Goal: Task Accomplishment & Management: Use online tool/utility

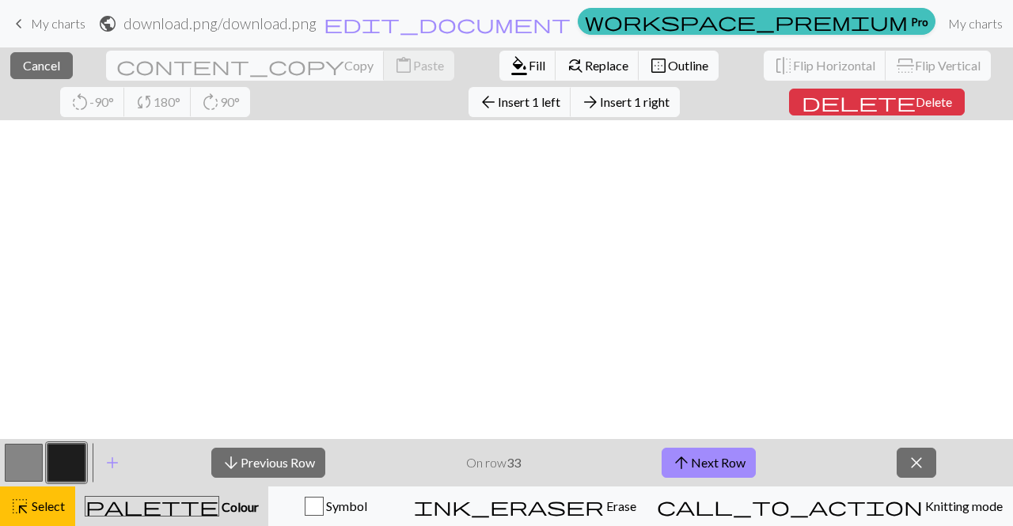
scroll to position [464, 17]
click at [25, 26] on span "keyboard_arrow_left" at bounding box center [18, 24] width 19 height 22
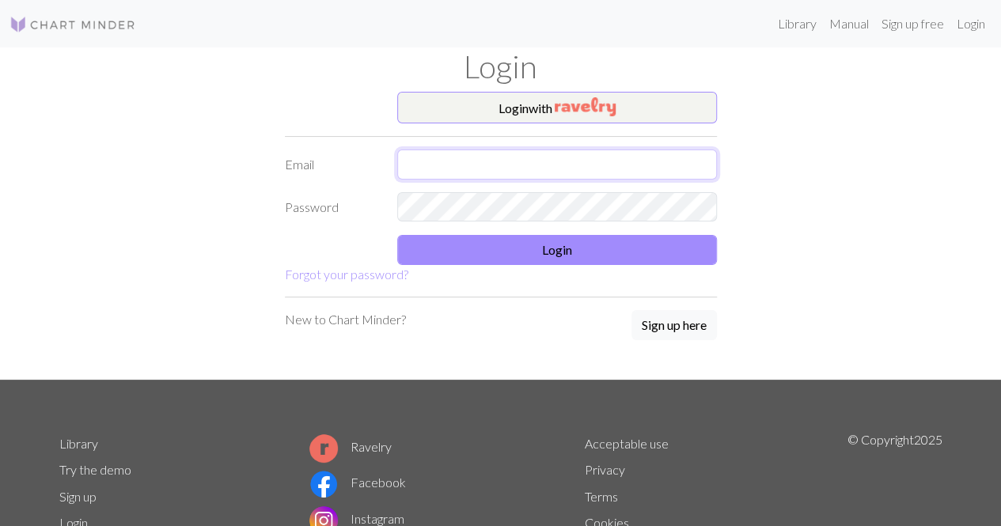
click at [495, 156] on input "text" at bounding box center [557, 165] width 320 height 30
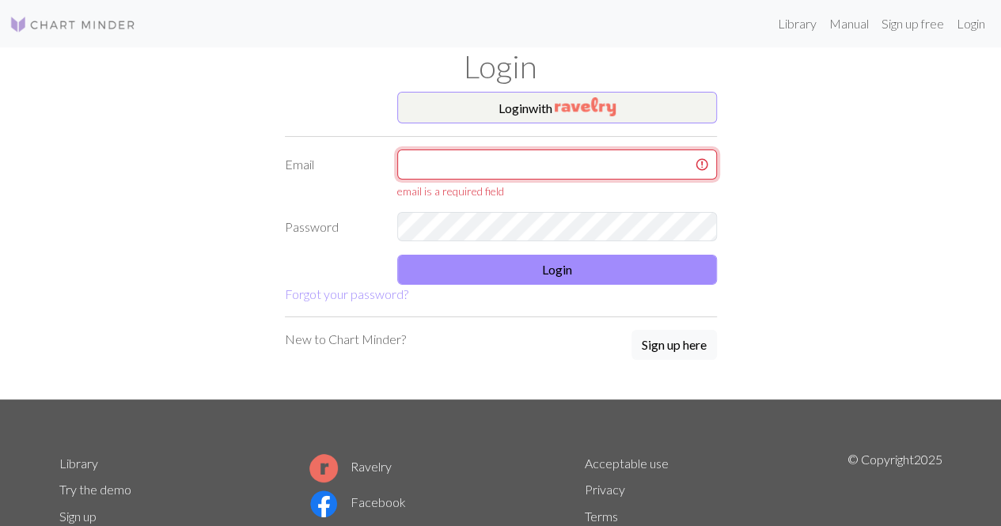
type input "[EMAIL_ADDRESS][DOMAIN_NAME]"
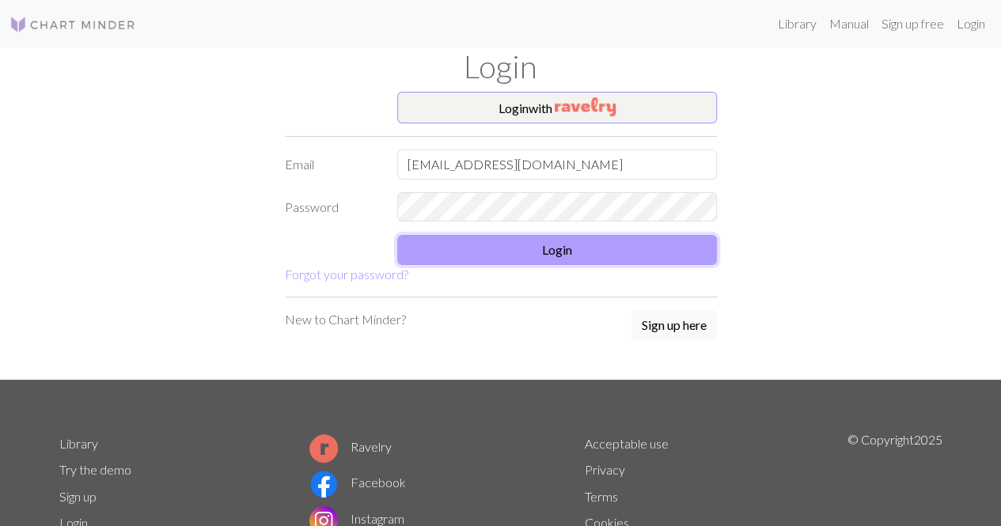
click at [534, 243] on button "Login" at bounding box center [557, 250] width 320 height 30
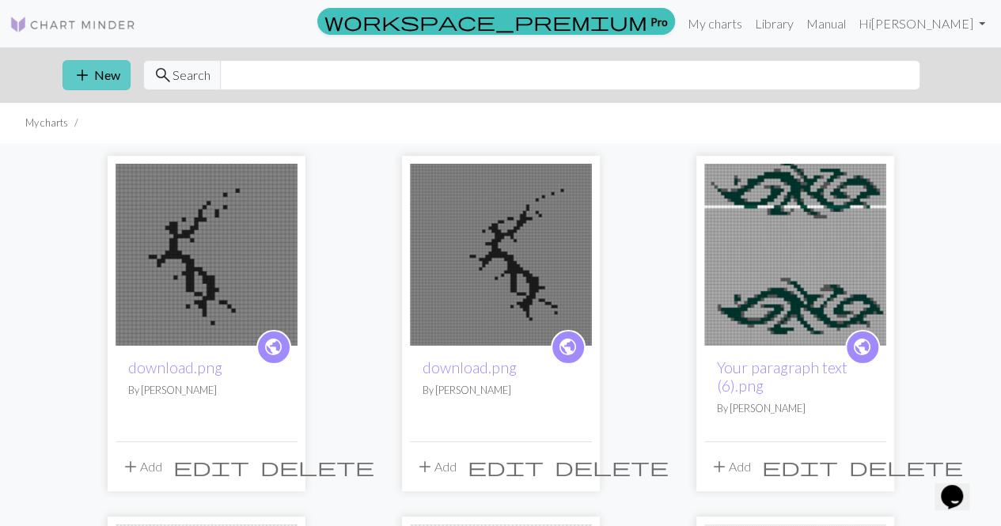
click at [79, 69] on span "add" at bounding box center [82, 75] width 19 height 22
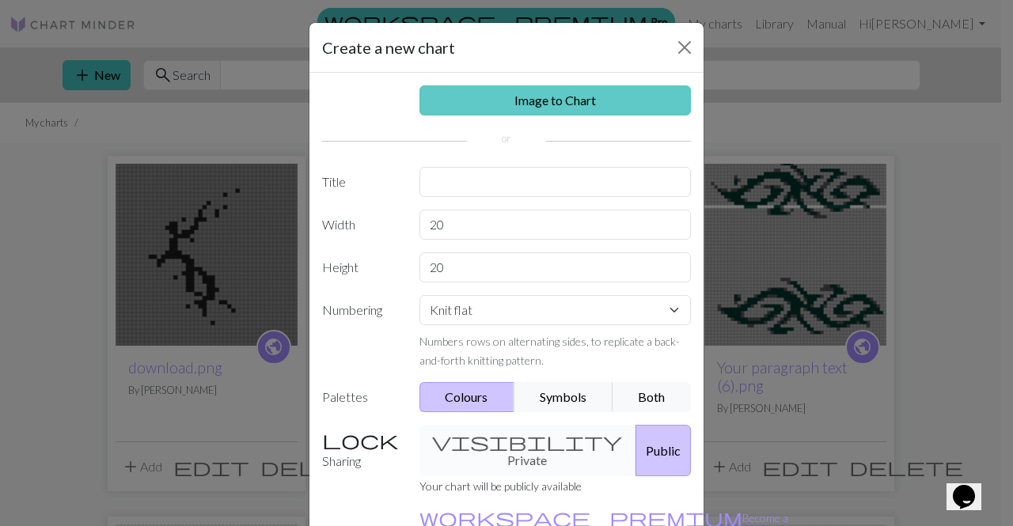
click at [557, 102] on link "Image to Chart" at bounding box center [555, 100] width 272 height 30
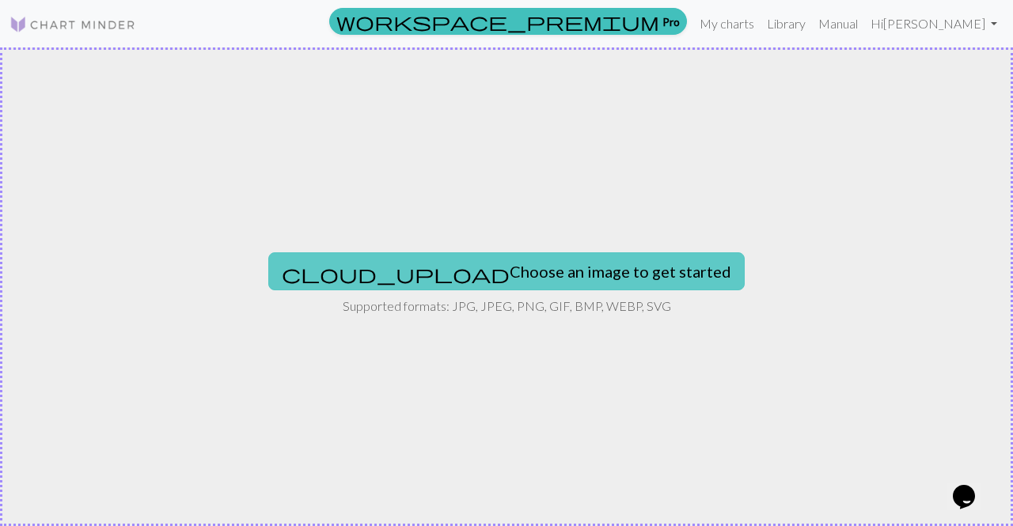
click at [495, 269] on button "cloud_upload Choose an image to get started" at bounding box center [506, 271] width 476 height 38
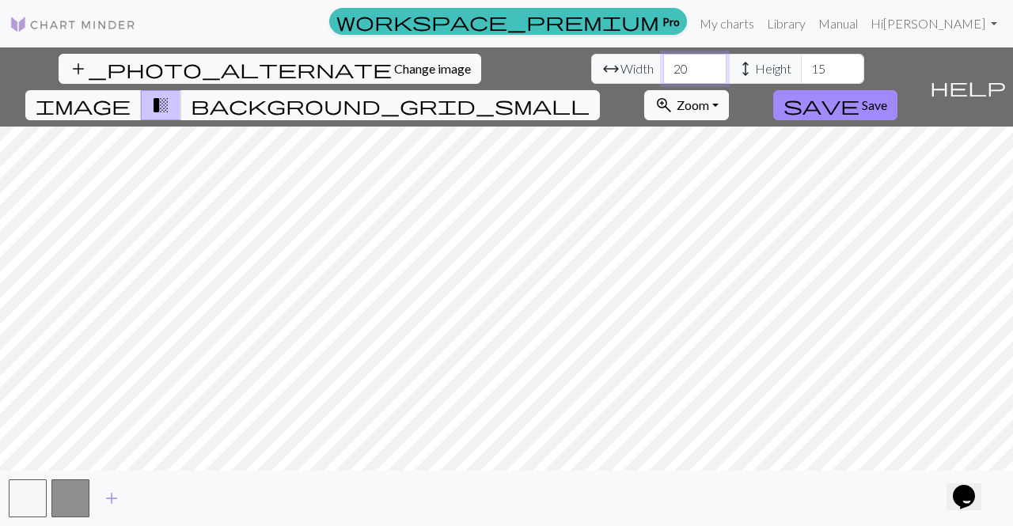
click at [663, 70] on input "20" at bounding box center [694, 69] width 63 height 30
type input "2"
type input "58"
click at [801, 69] on input "15" at bounding box center [832, 69] width 63 height 30
type input "1"
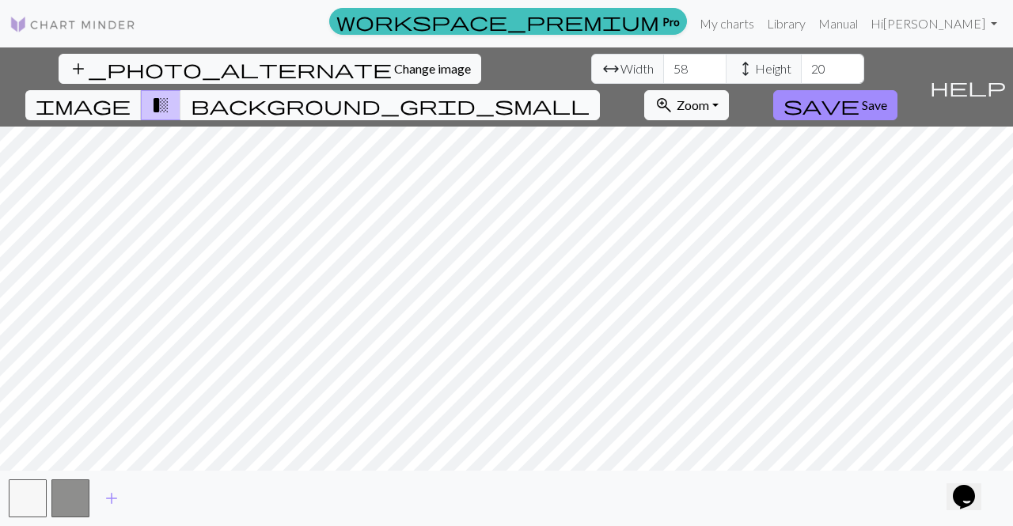
click at [590, 94] on span "background_grid_small" at bounding box center [390, 105] width 399 height 22
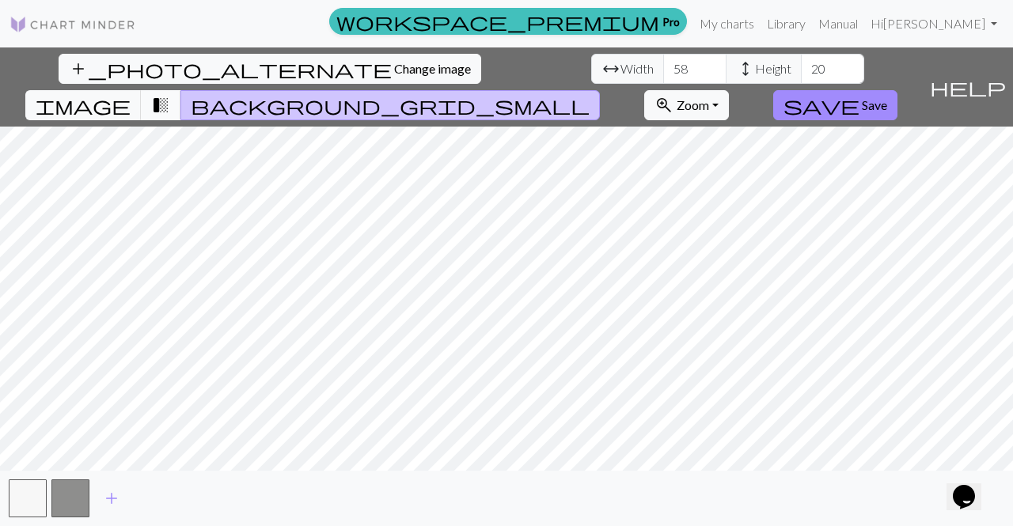
click at [170, 94] on span "transition_fade" at bounding box center [160, 105] width 19 height 22
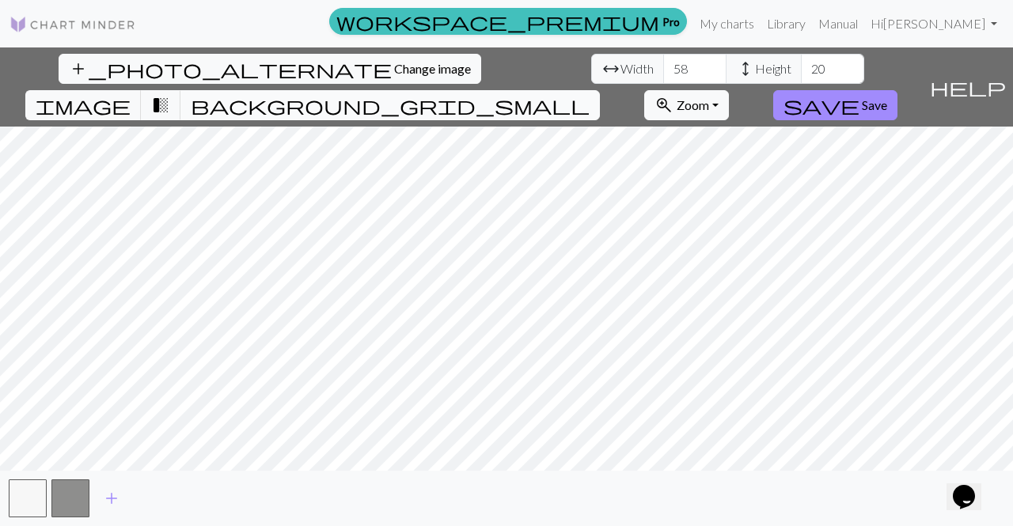
click at [590, 94] on span "background_grid_small" at bounding box center [390, 105] width 399 height 22
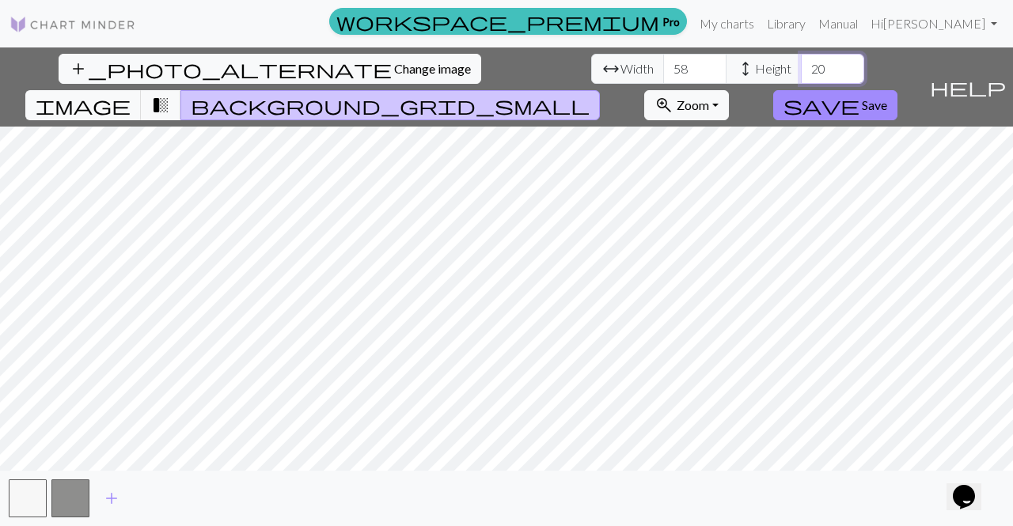
click at [801, 63] on input "20" at bounding box center [832, 69] width 63 height 30
type input "2"
type input "3"
type input "1"
type input "5"
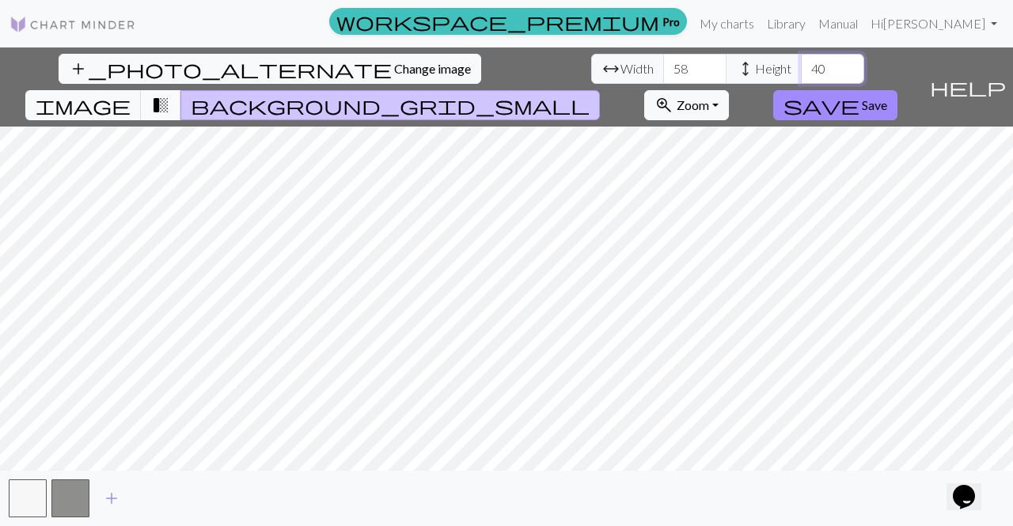
type input "40"
click at [170, 94] on span "transition_fade" at bounding box center [160, 105] width 19 height 22
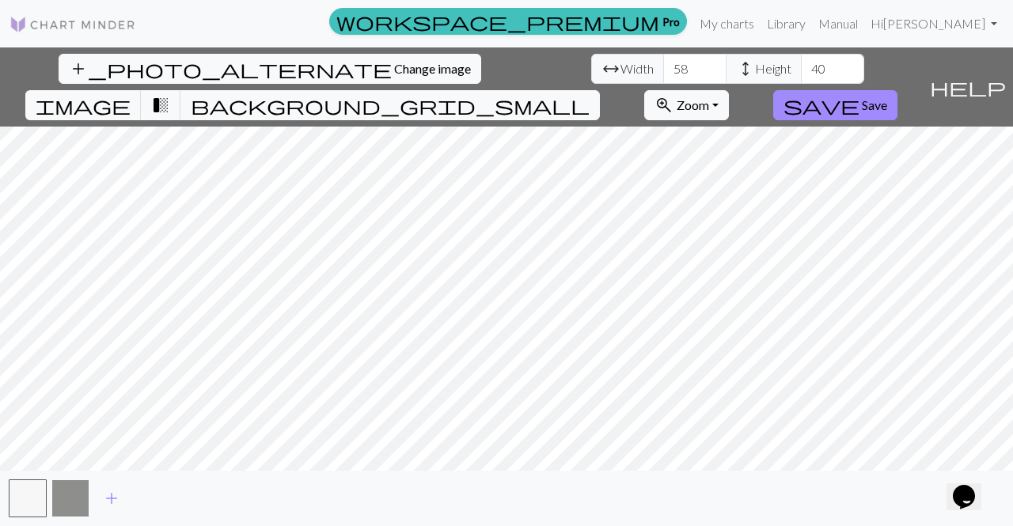
click at [68, 494] on button "button" at bounding box center [70, 499] width 38 height 38
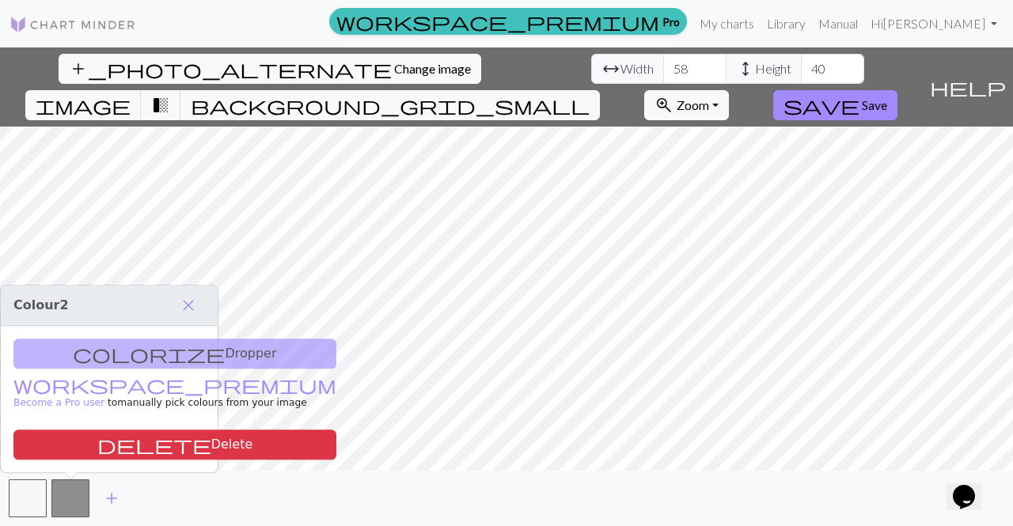
click at [180, 490] on div "add" at bounding box center [506, 498] width 1013 height 55
click at [117, 354] on div "colorize Dropper workspace_premium Become a Pro user to manually pick colours f…" at bounding box center [109, 399] width 217 height 146
click at [186, 305] on span "close" at bounding box center [188, 305] width 19 height 22
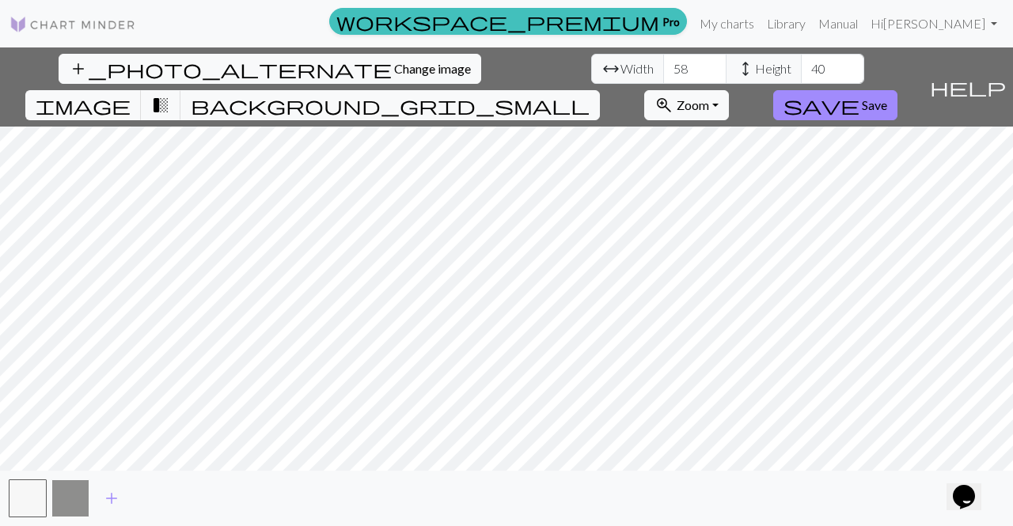
click at [70, 499] on button "button" at bounding box center [70, 499] width 38 height 38
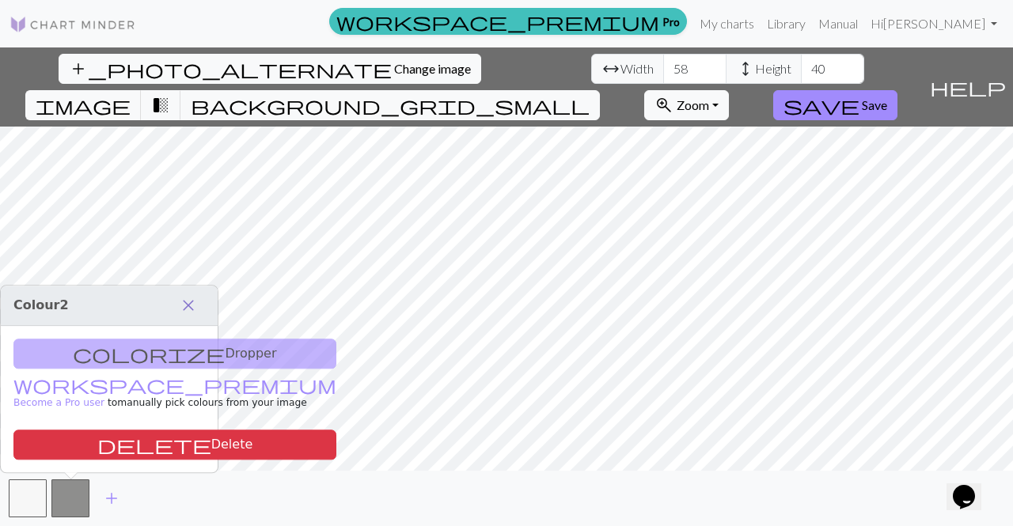
click at [189, 308] on span "close" at bounding box center [188, 305] width 19 height 22
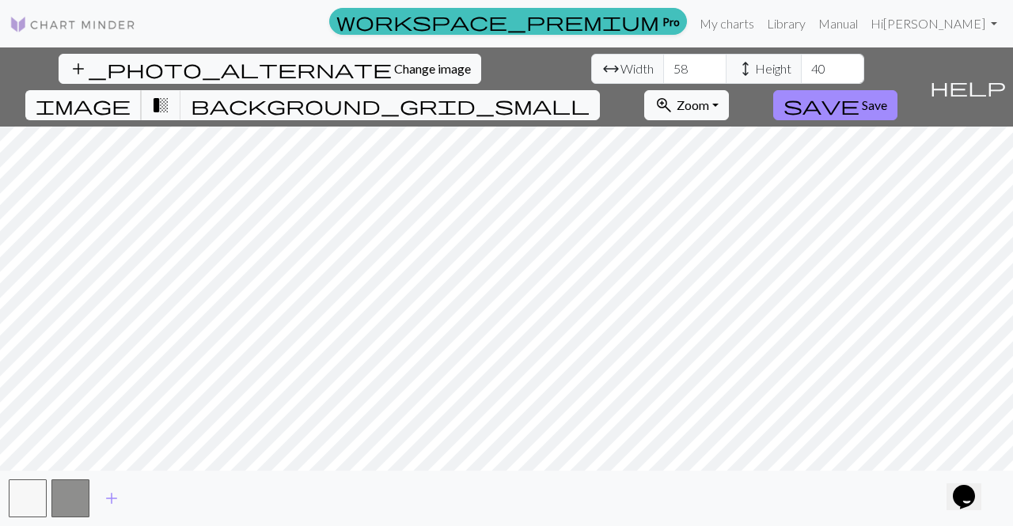
click at [131, 94] on span "image" at bounding box center [83, 105] width 95 height 22
click at [663, 63] on input "58" at bounding box center [694, 69] width 63 height 30
type input "5"
type input "40"
click at [170, 94] on span "transition_fade" at bounding box center [160, 105] width 19 height 22
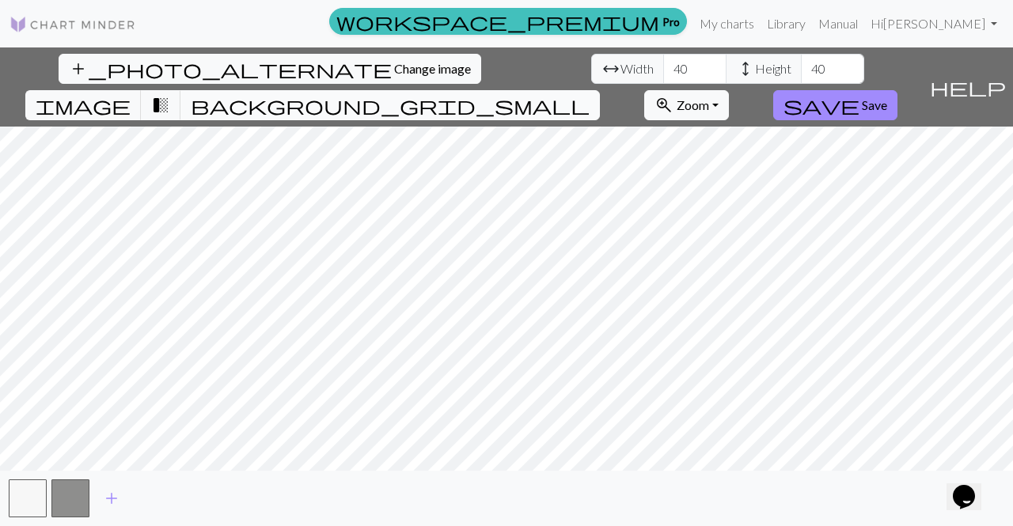
click at [590, 94] on span "background_grid_small" at bounding box center [390, 105] width 399 height 22
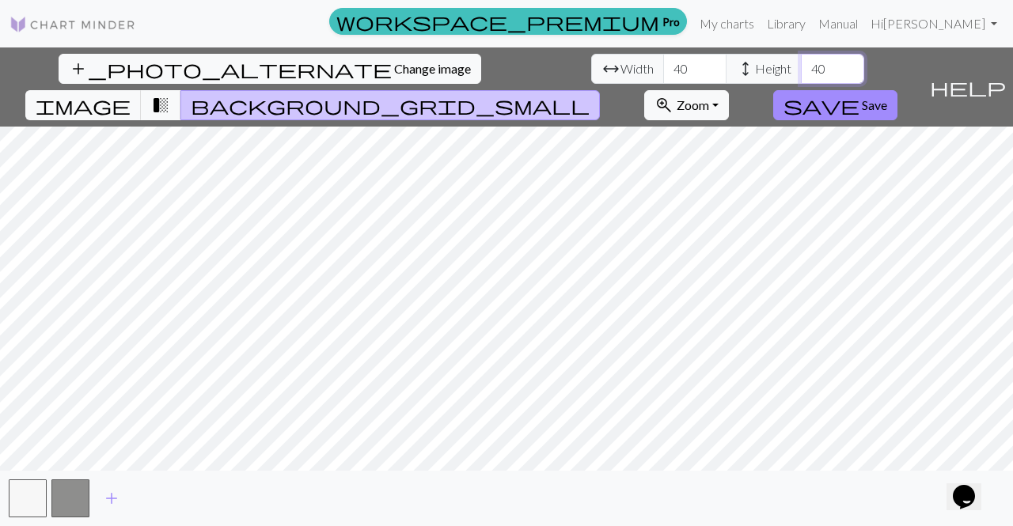
click at [801, 67] on input "40" at bounding box center [832, 69] width 63 height 30
type input "4"
type input "1"
type input "30"
click at [663, 67] on input "40" at bounding box center [694, 69] width 63 height 30
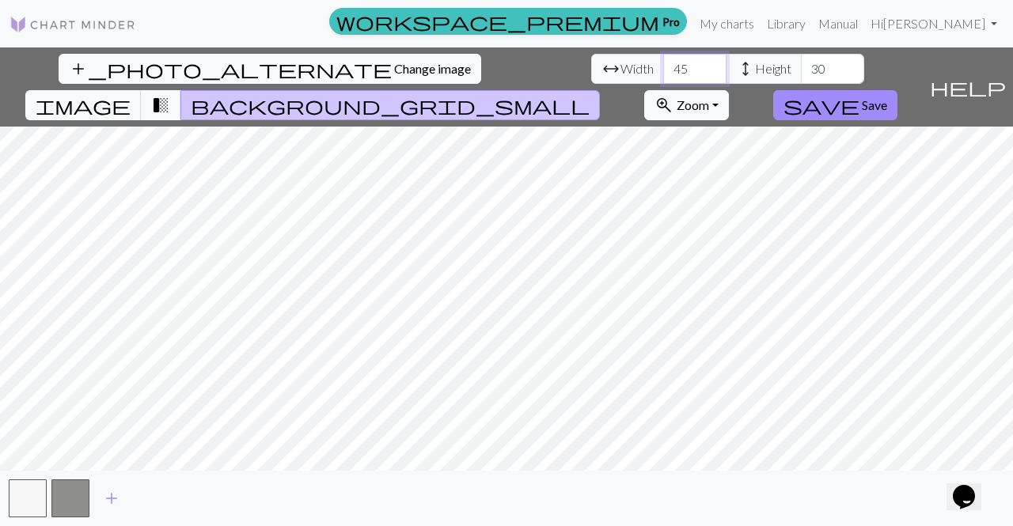
type input "45"
click at [394, 67] on span "Change image" at bounding box center [432, 68] width 77 height 15
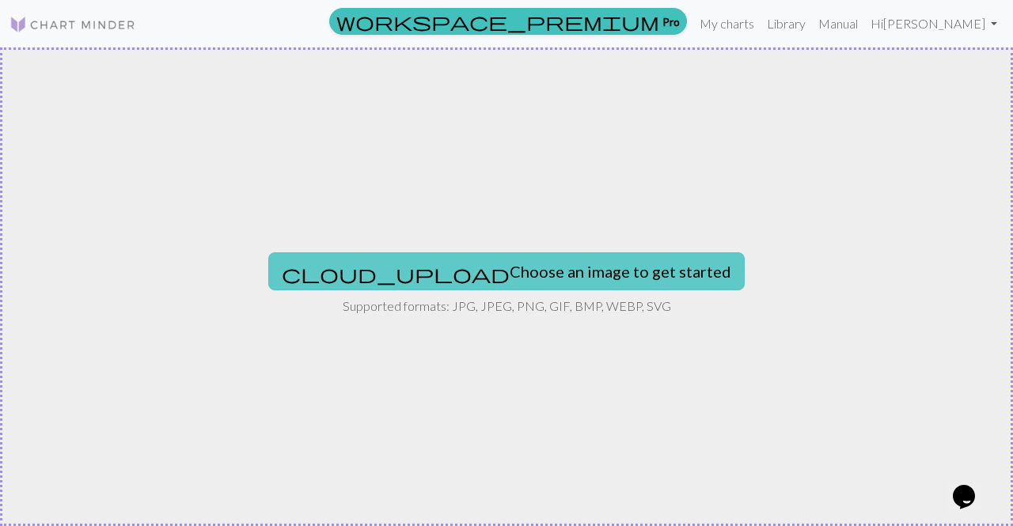
click at [480, 265] on button "cloud_upload Choose an image to get started" at bounding box center [506, 271] width 476 height 38
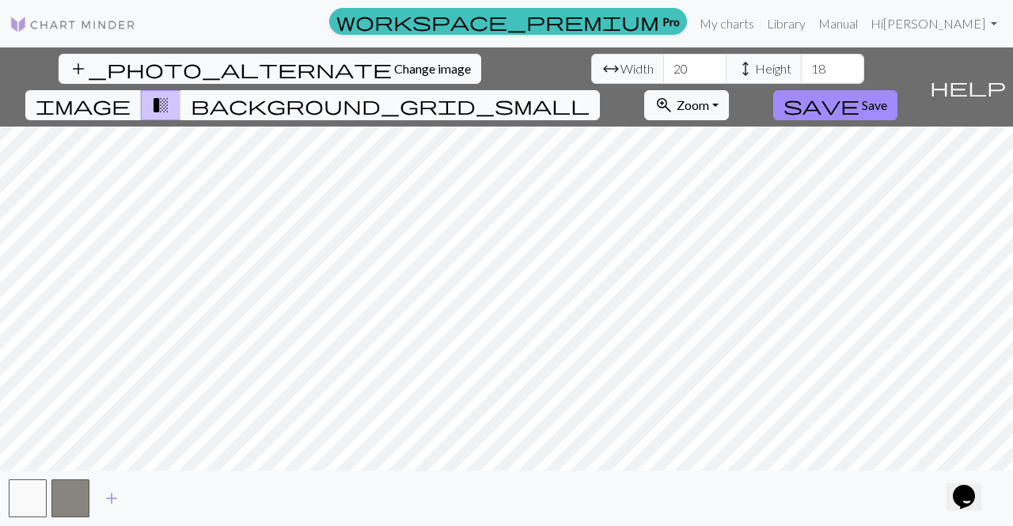
click at [590, 94] on span "background_grid_small" at bounding box center [390, 105] width 399 height 22
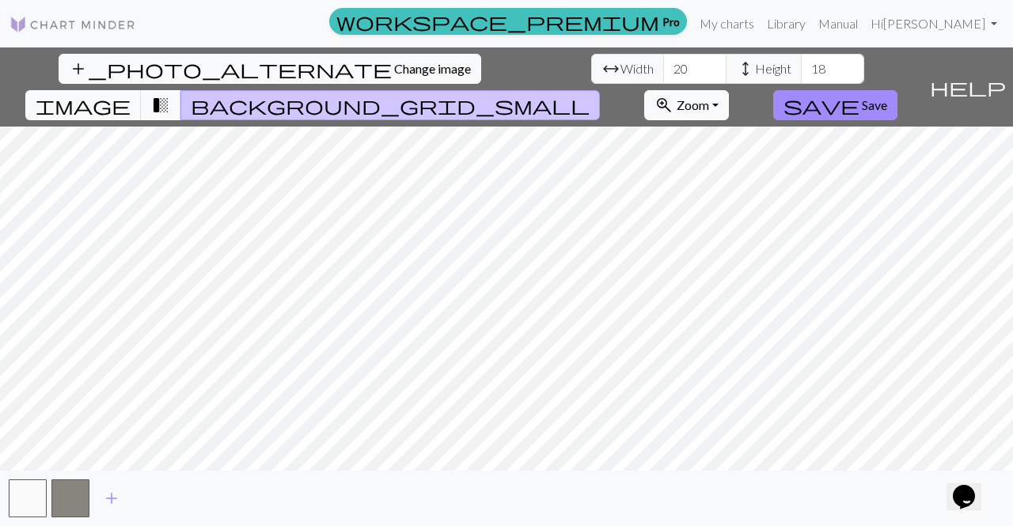
click at [170, 94] on span "transition_fade" at bounding box center [160, 105] width 19 height 22
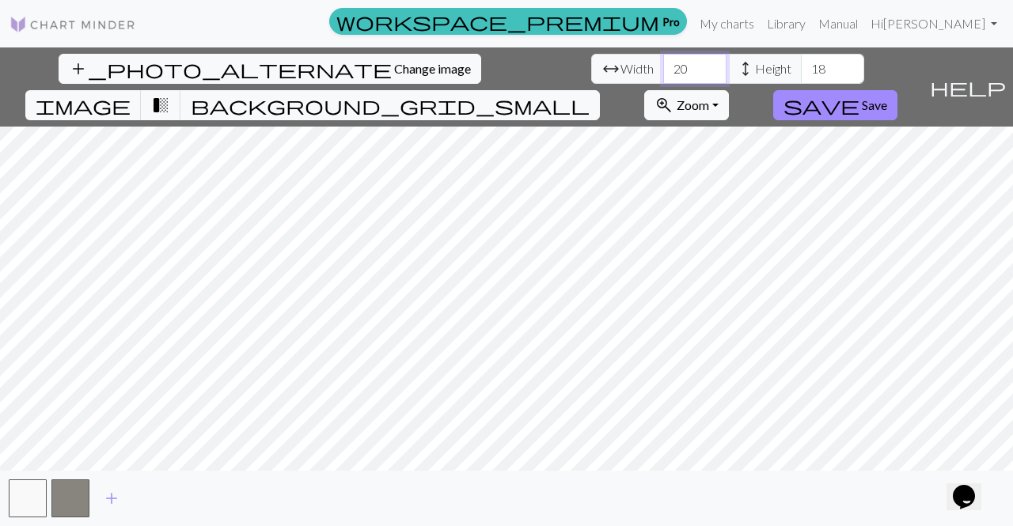
click at [663, 63] on input "20" at bounding box center [694, 69] width 63 height 30
type input "2"
type input "58"
click at [801, 69] on input "18" at bounding box center [832, 69] width 63 height 30
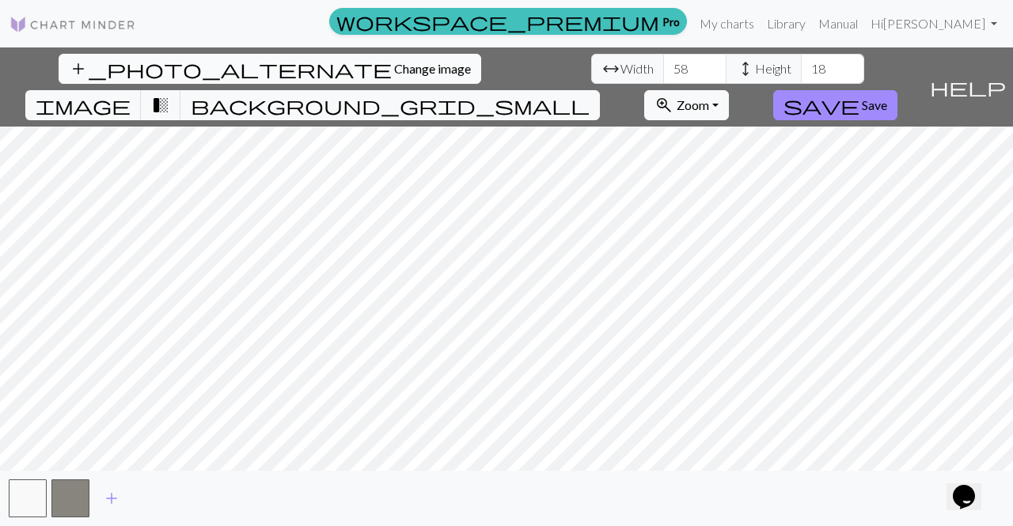
click at [394, 69] on span "Change image" at bounding box center [432, 68] width 77 height 15
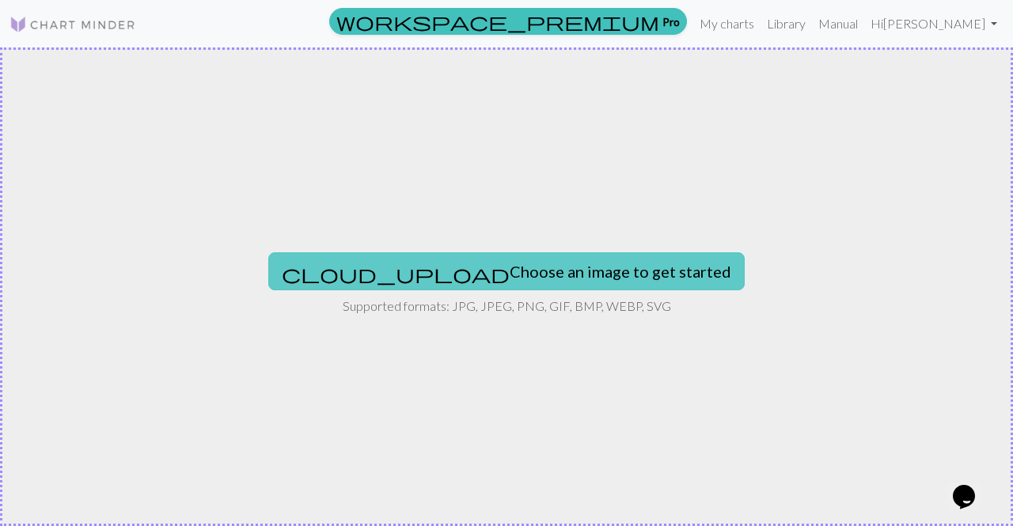
click at [476, 262] on button "cloud_upload Choose an image to get started" at bounding box center [506, 271] width 476 height 38
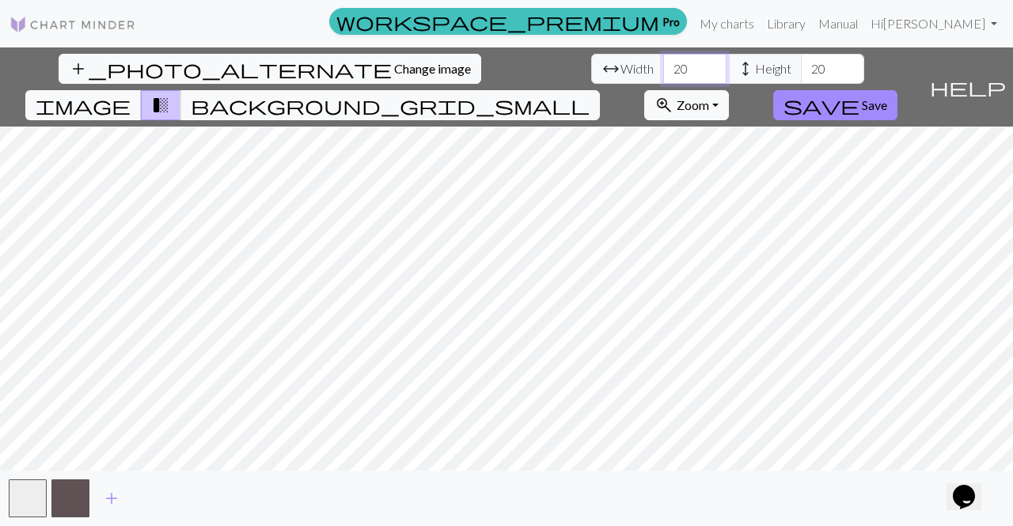
click at [663, 70] on input "20" at bounding box center [694, 69] width 63 height 30
click at [590, 94] on span "background_grid_small" at bounding box center [390, 105] width 399 height 22
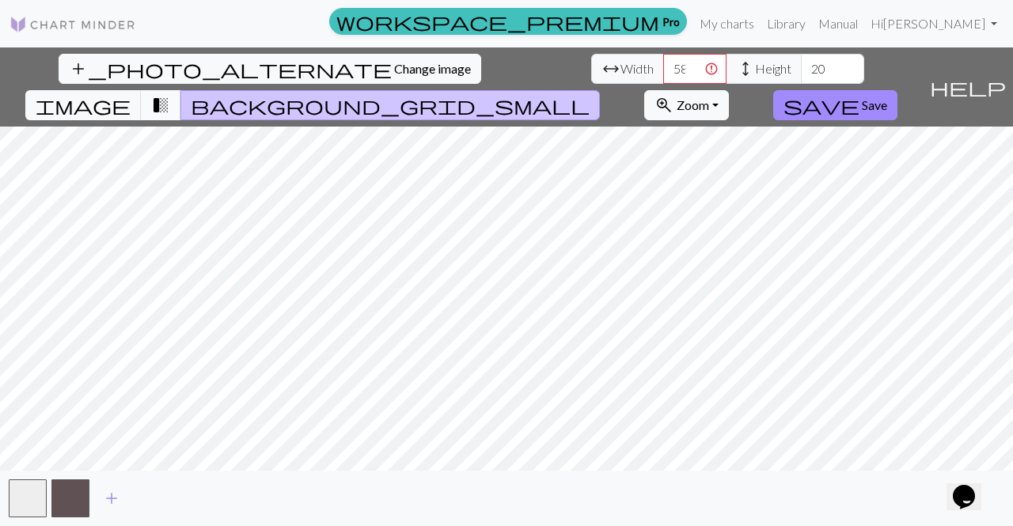
click at [170, 94] on span "transition_fade" at bounding box center [160, 105] width 19 height 22
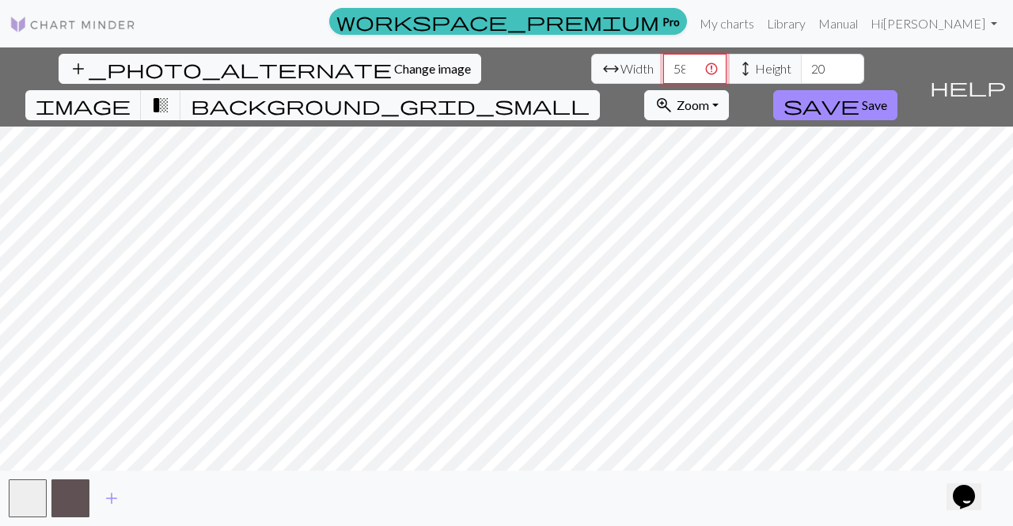
click at [663, 67] on input "580" at bounding box center [694, 69] width 63 height 30
click at [801, 68] on input "20" at bounding box center [832, 69] width 63 height 30
click at [663, 65] on input "580" at bounding box center [694, 69] width 63 height 30
click at [663, 69] on input "80" at bounding box center [694, 69] width 63 height 30
type input "8"
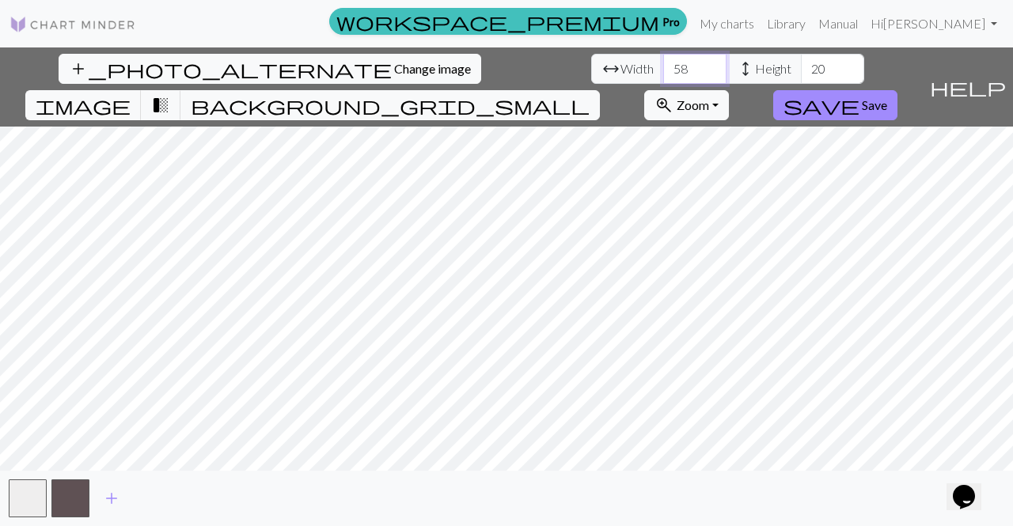
type input "58"
click at [801, 66] on input "20" at bounding box center [832, 69] width 63 height 30
click at [590, 94] on span "background_grid_small" at bounding box center [390, 105] width 399 height 22
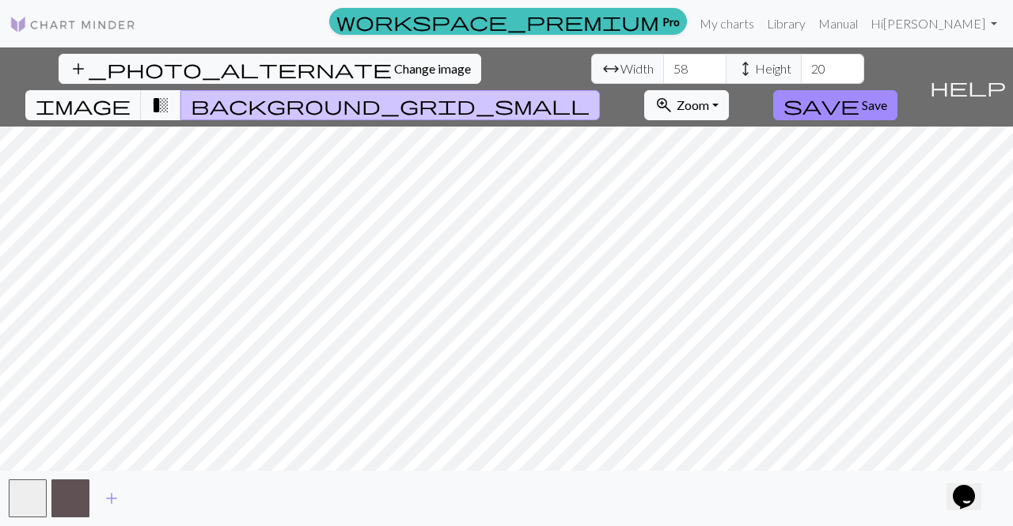
click at [590, 94] on span "background_grid_small" at bounding box center [390, 105] width 399 height 22
click at [801, 75] on input "20" at bounding box center [832, 69] width 63 height 30
type input "2"
type input "1"
type input "20"
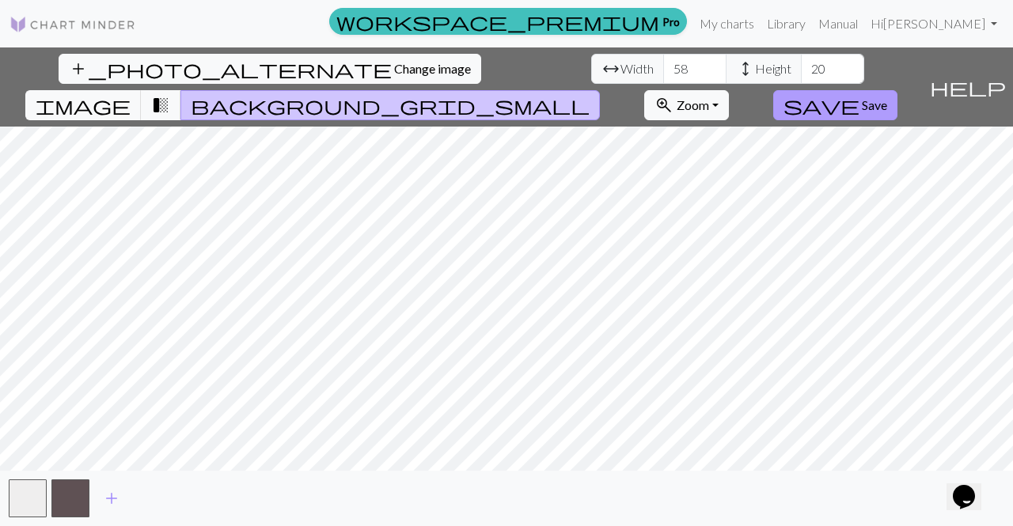
click at [859, 94] on span "save" at bounding box center [822, 105] width 76 height 22
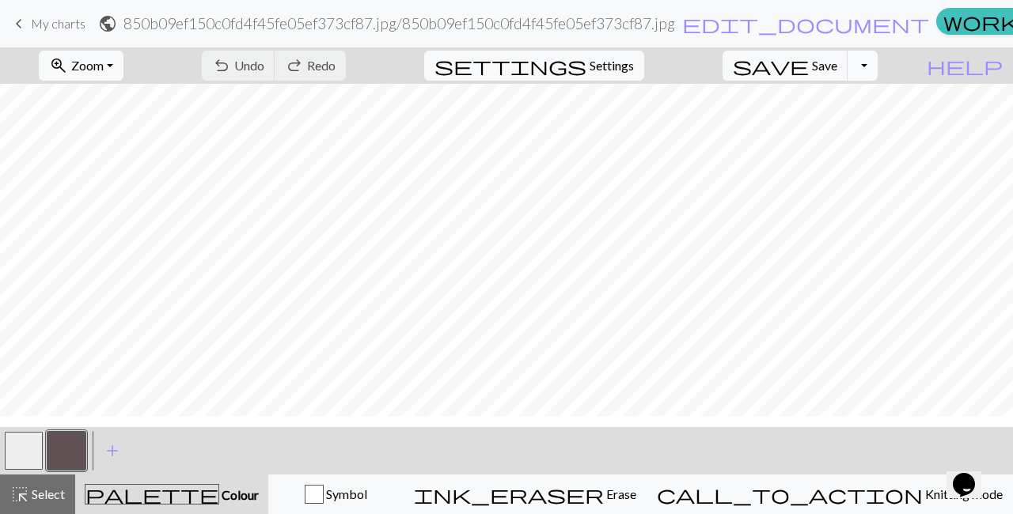
scroll to position [113, 0]
click at [20, 452] on button "button" at bounding box center [24, 451] width 38 height 38
click at [71, 442] on button "button" at bounding box center [66, 451] width 38 height 38
click at [32, 445] on button "button" at bounding box center [24, 451] width 38 height 38
click at [55, 452] on button "button" at bounding box center [66, 451] width 38 height 38
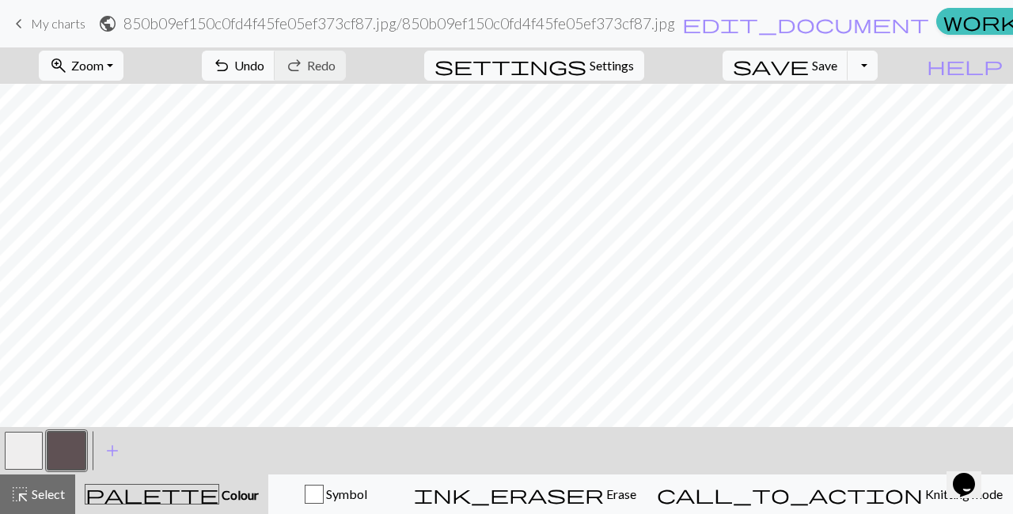
click at [28, 446] on button "button" at bounding box center [24, 451] width 38 height 38
click at [68, 455] on button "button" at bounding box center [66, 451] width 38 height 38
click at [14, 446] on button "button" at bounding box center [24, 451] width 38 height 38
click at [67, 446] on button "button" at bounding box center [66, 451] width 38 height 38
click at [27, 447] on button "button" at bounding box center [24, 451] width 38 height 38
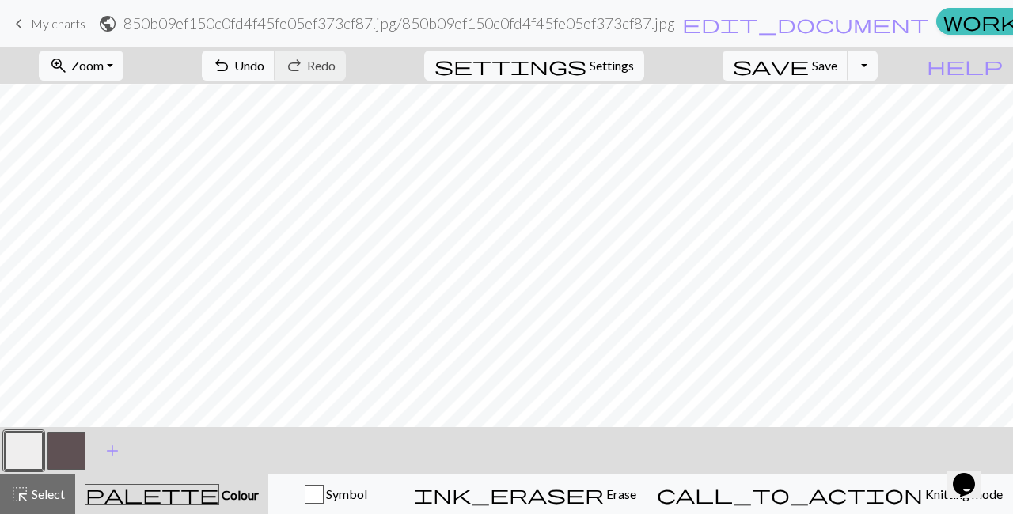
click at [62, 457] on button "button" at bounding box center [66, 451] width 38 height 38
click at [22, 452] on button "button" at bounding box center [24, 451] width 38 height 38
drag, startPoint x: 60, startPoint y: 25, endPoint x: 575, endPoint y: 78, distance: 517.2
click at [60, 25] on span "My charts" at bounding box center [58, 23] width 55 height 15
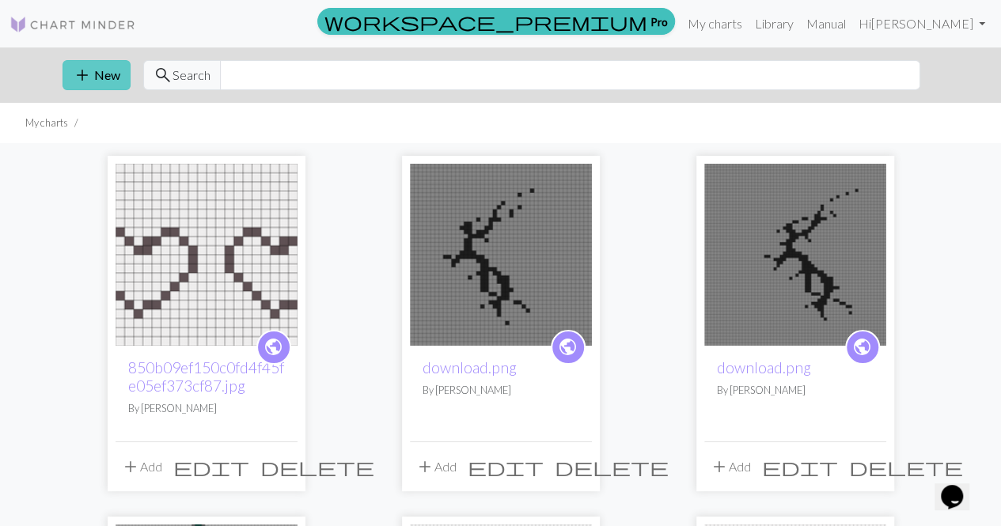
click at [85, 74] on span "add" at bounding box center [82, 75] width 19 height 22
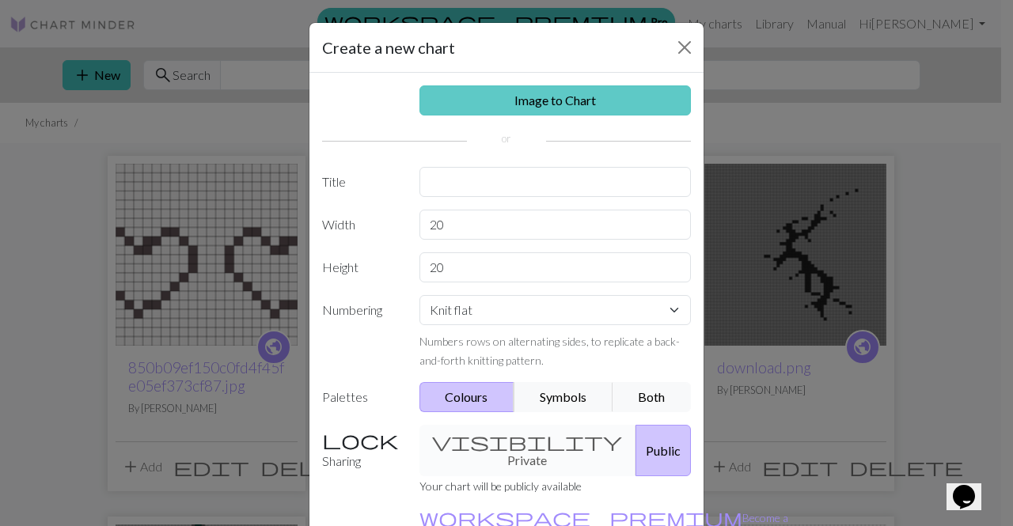
click at [513, 95] on link "Image to Chart" at bounding box center [555, 100] width 272 height 30
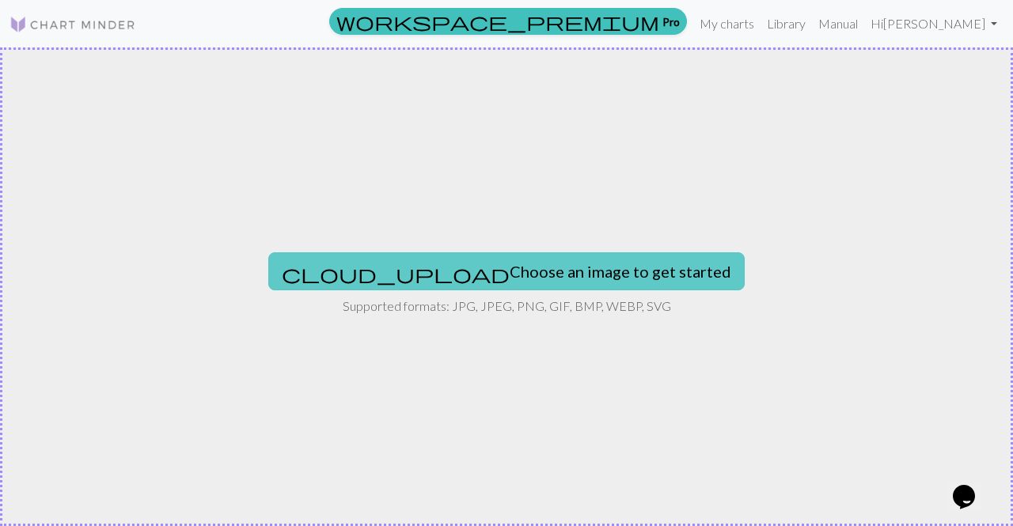
click at [421, 272] on button "cloud_upload Choose an image to get started" at bounding box center [506, 271] width 476 height 38
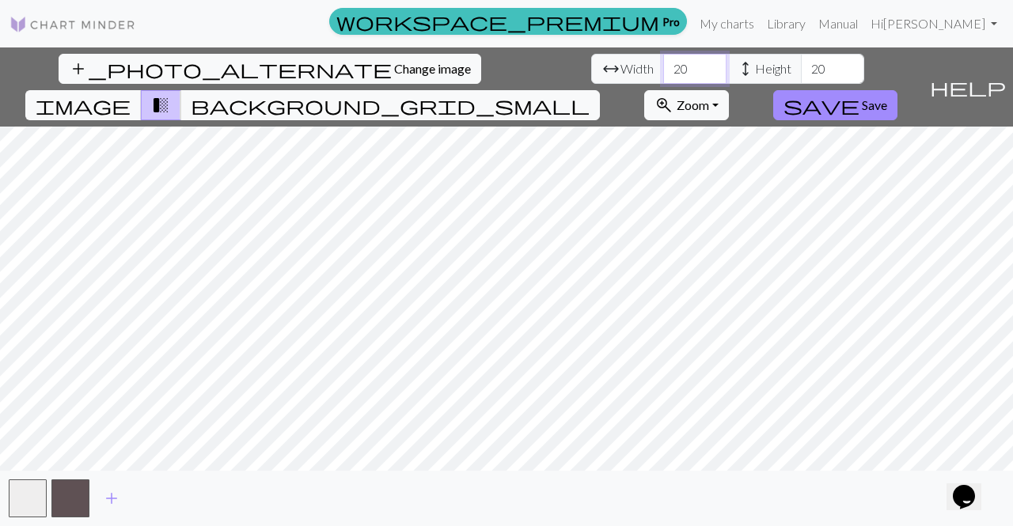
click at [663, 67] on input "20" at bounding box center [694, 69] width 63 height 30
type input "2"
type input "58"
click at [801, 67] on input "20" at bounding box center [832, 69] width 63 height 30
type input "2"
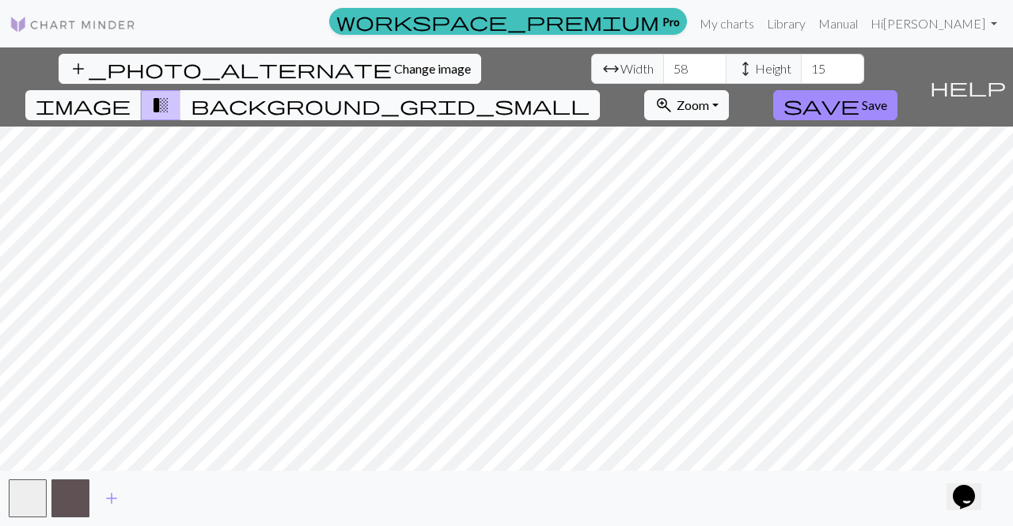
click at [600, 90] on button "background_grid_small" at bounding box center [389, 105] width 419 height 30
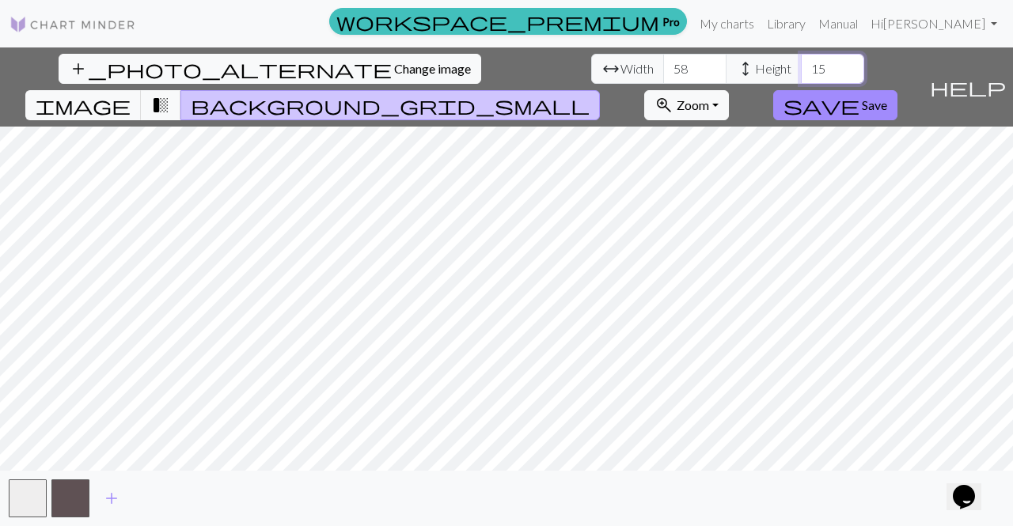
click at [801, 64] on input "15" at bounding box center [832, 69] width 63 height 30
type input "1"
type input "2"
type input "3"
type input "15"
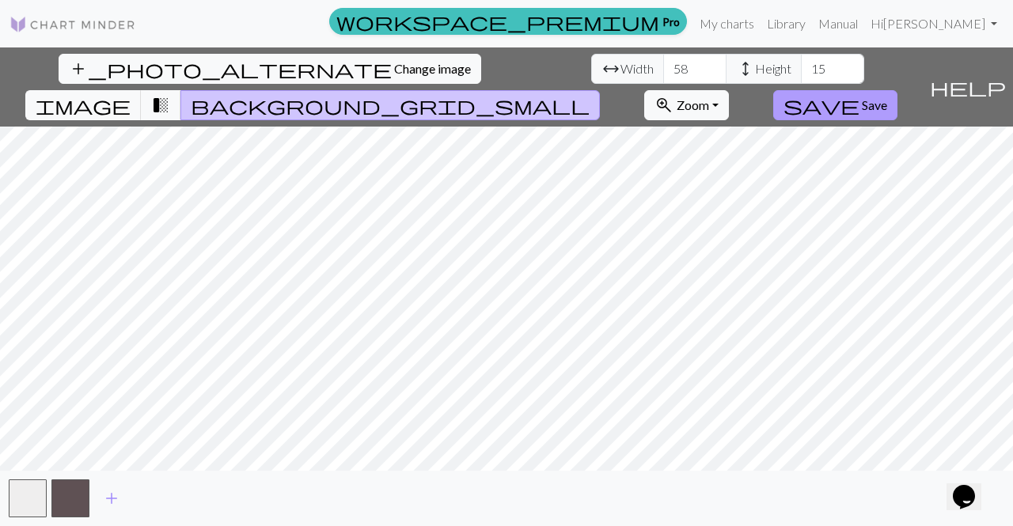
click at [897, 90] on button "save Save" at bounding box center [835, 105] width 124 height 30
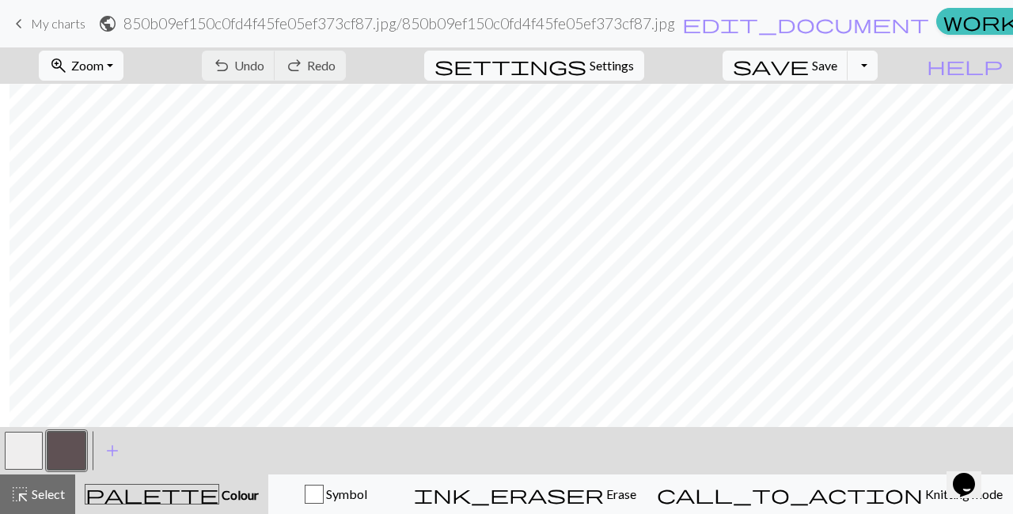
scroll to position [95, 9]
click at [24, 445] on button "button" at bounding box center [24, 451] width 38 height 38
click at [63, 446] on button "button" at bounding box center [66, 451] width 38 height 38
click at [28, 446] on button "button" at bounding box center [24, 451] width 38 height 38
click at [61, 457] on button "button" at bounding box center [66, 451] width 38 height 38
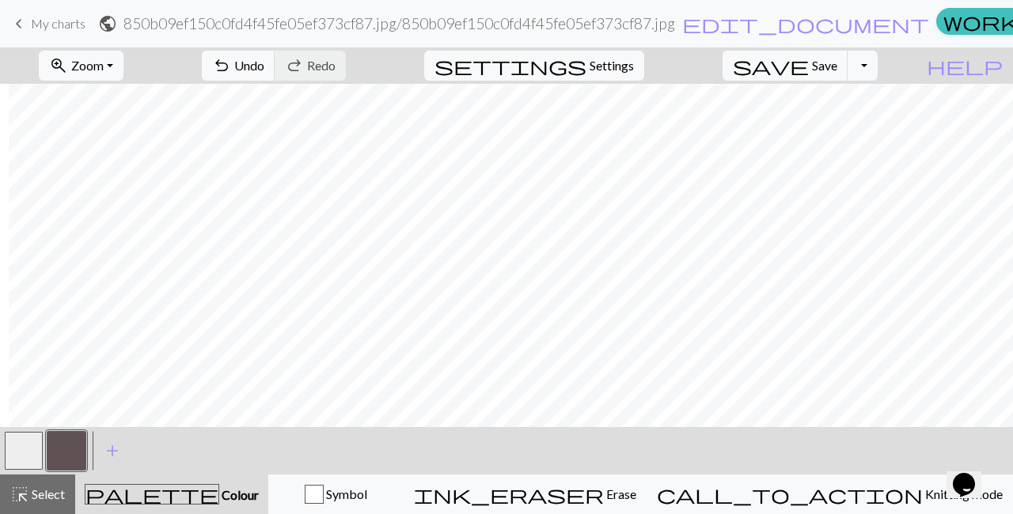
click at [25, 446] on button "button" at bounding box center [24, 451] width 38 height 38
click at [67, 445] on button "button" at bounding box center [66, 451] width 38 height 38
click at [17, 447] on button "button" at bounding box center [24, 451] width 38 height 38
click at [41, 26] on span "My charts" at bounding box center [58, 23] width 55 height 15
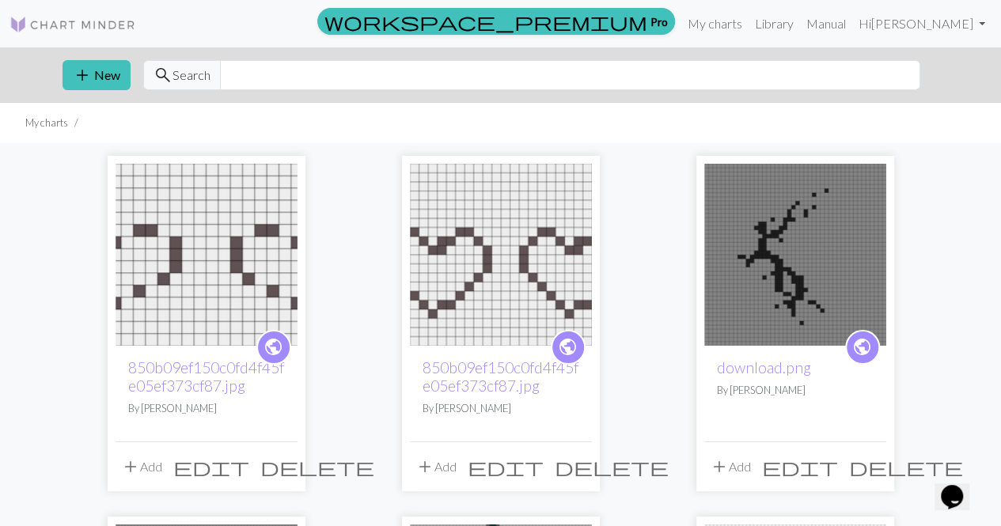
click at [512, 256] on img at bounding box center [501, 255] width 182 height 182
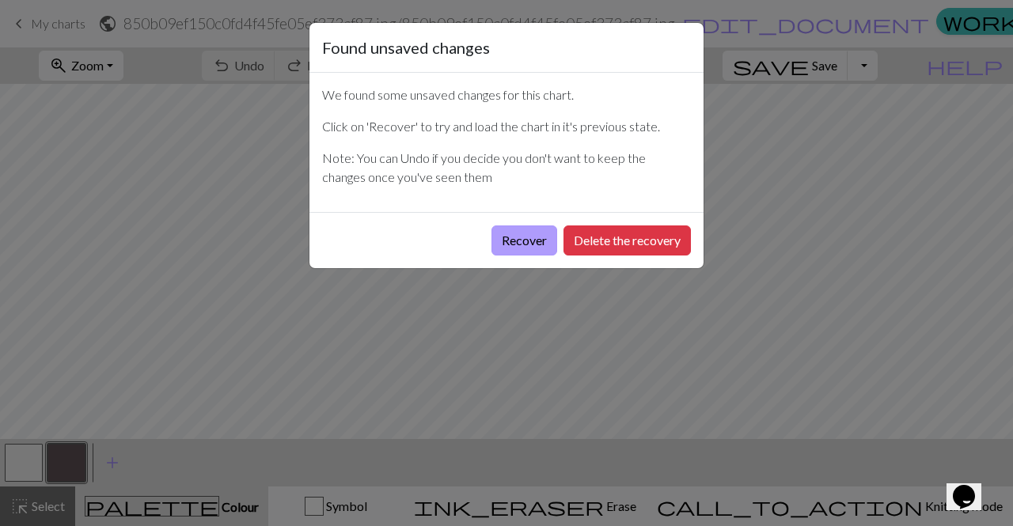
click at [533, 241] on button "Recover" at bounding box center [524, 241] width 66 height 30
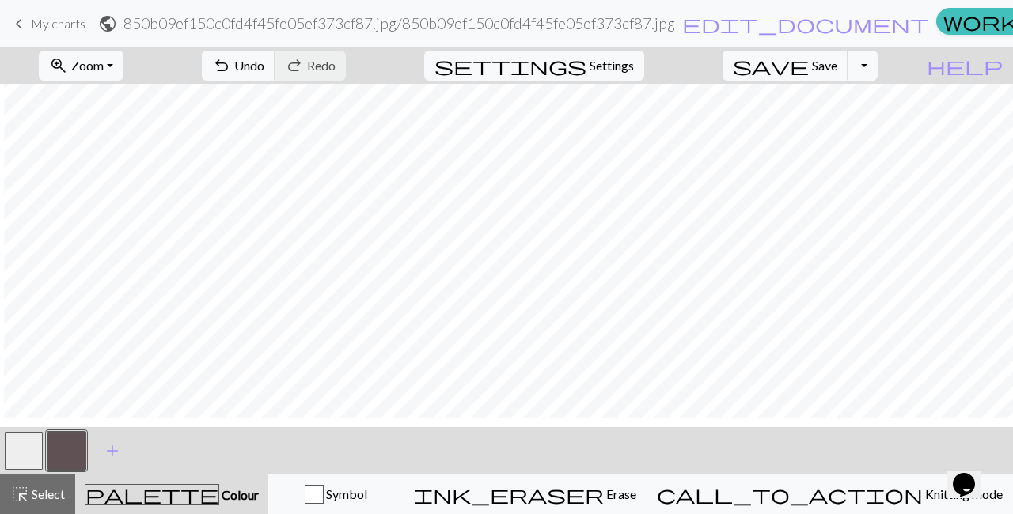
scroll to position [92, 4]
click at [25, 449] on button "button" at bounding box center [24, 451] width 38 height 38
click at [62, 446] on button "button" at bounding box center [66, 451] width 38 height 38
click at [22, 453] on button "button" at bounding box center [24, 451] width 38 height 38
click at [64, 453] on button "button" at bounding box center [66, 451] width 38 height 38
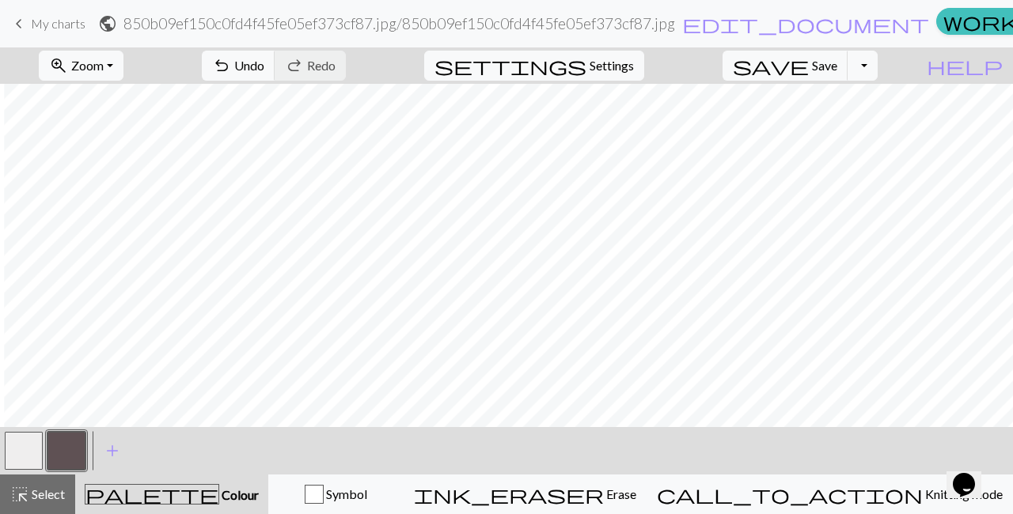
click at [22, 445] on button "button" at bounding box center [24, 451] width 38 height 38
click at [64, 446] on button "button" at bounding box center [66, 451] width 38 height 38
click at [28, 446] on button "button" at bounding box center [24, 451] width 38 height 38
click at [58, 447] on button "button" at bounding box center [66, 451] width 38 height 38
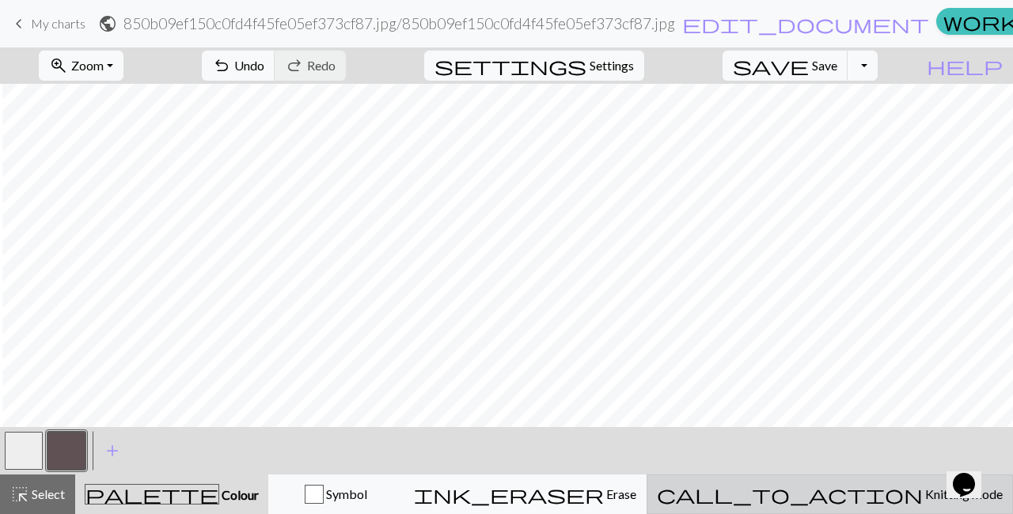
click at [814, 508] on button "call_to_action Knitting mode Knitting mode" at bounding box center [830, 495] width 366 height 40
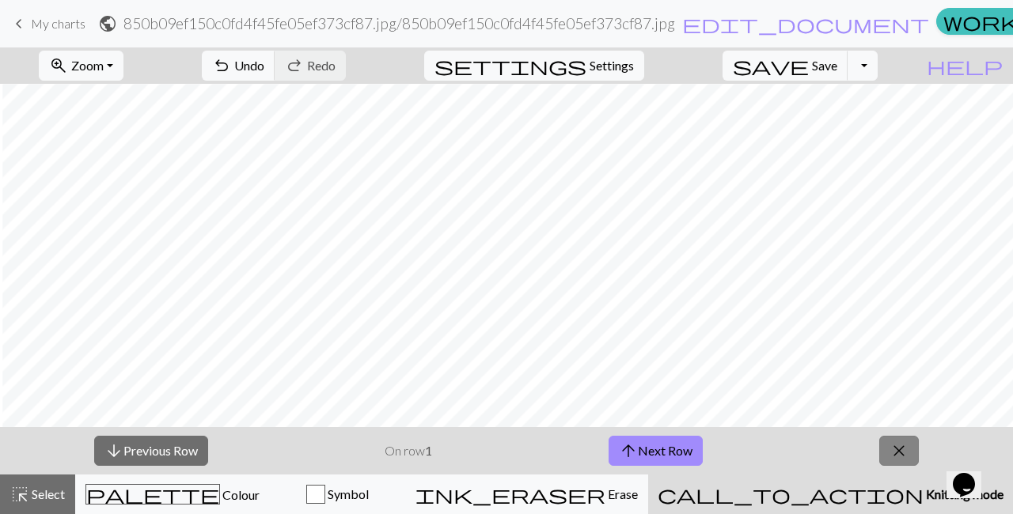
click at [901, 448] on span "close" at bounding box center [899, 451] width 19 height 22
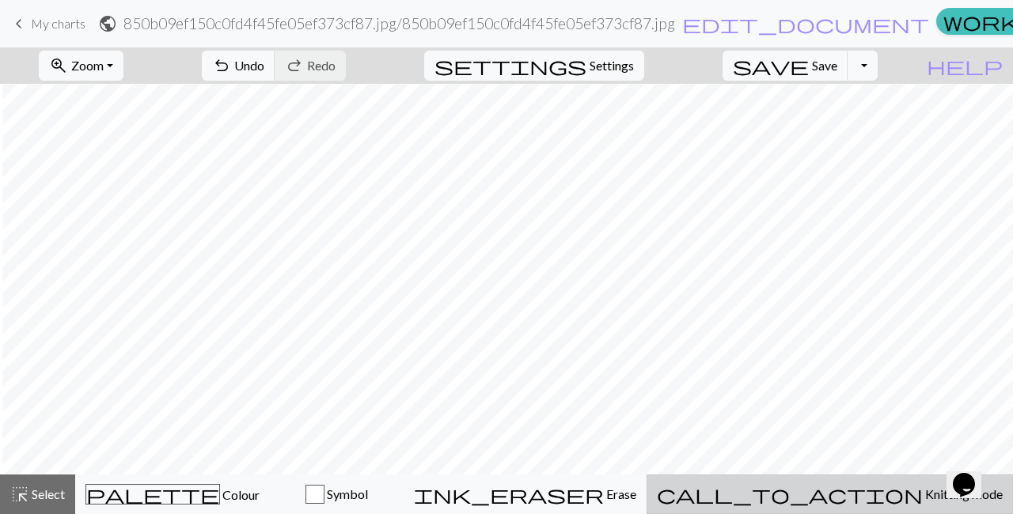
click at [923, 488] on span "Knitting mode" at bounding box center [963, 494] width 80 height 15
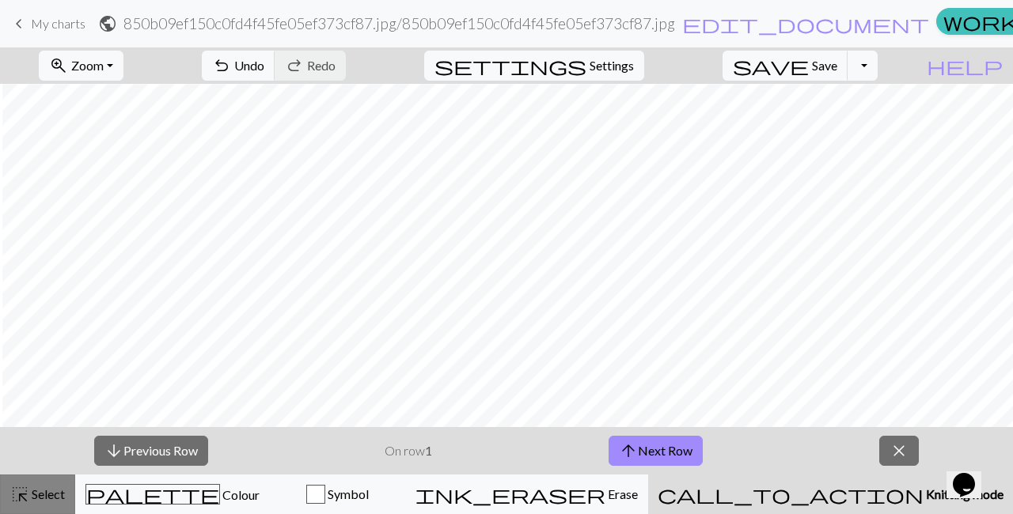
click at [47, 489] on span "Select" at bounding box center [47, 494] width 36 height 15
click at [653, 453] on button "arrow_upward Next Row" at bounding box center [656, 451] width 94 height 30
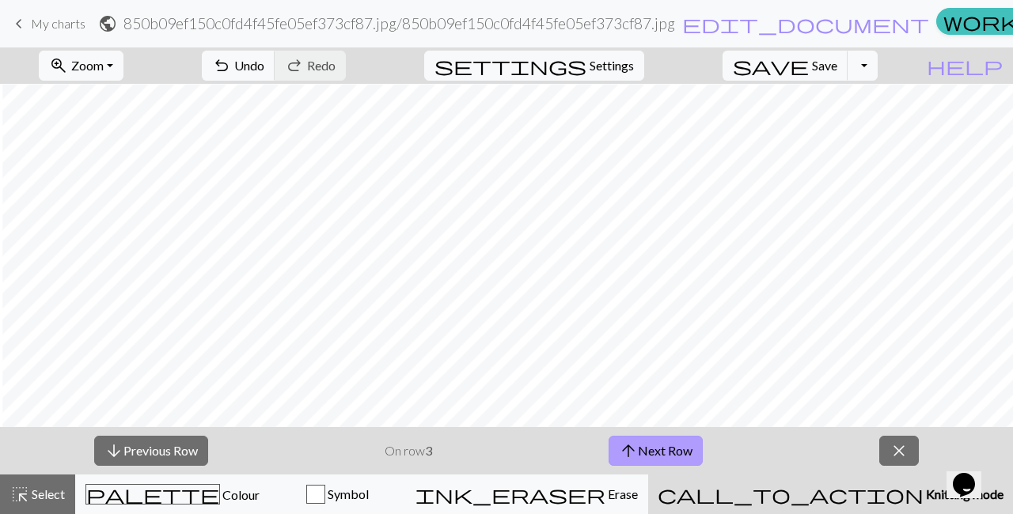
click at [653, 453] on button "arrow_upward Next Row" at bounding box center [656, 451] width 94 height 30
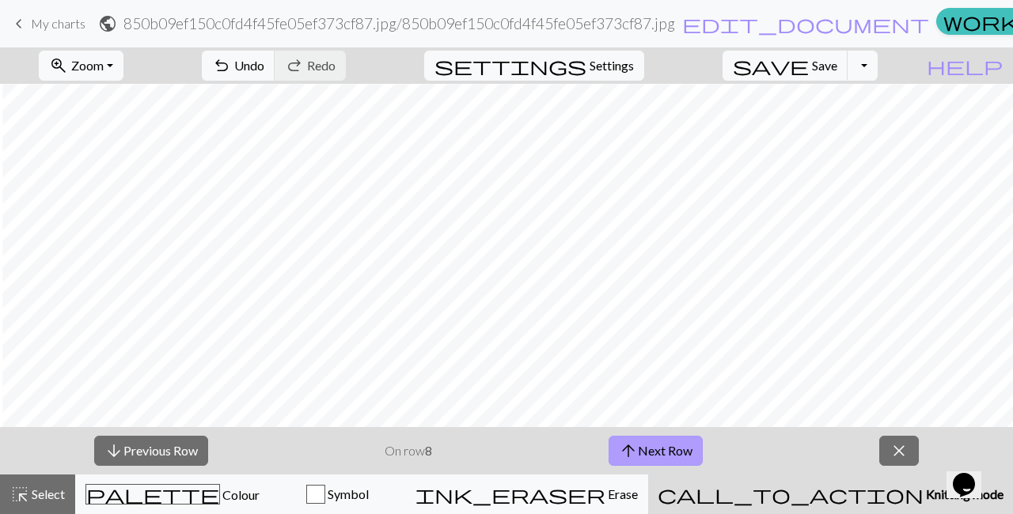
click at [653, 453] on button "arrow_upward Next Row" at bounding box center [656, 451] width 94 height 30
click at [653, 453] on button "arrow_upward Next Row" at bounding box center [658, 451] width 94 height 30
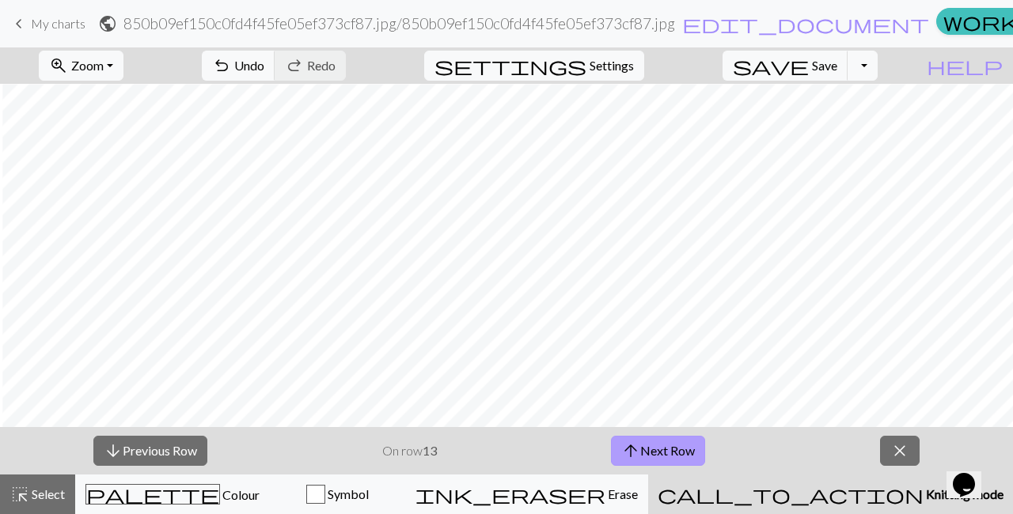
click at [653, 453] on button "arrow_upward Next Row" at bounding box center [658, 451] width 94 height 30
click at [173, 462] on button "arrow_downward Previous Row" at bounding box center [150, 451] width 114 height 30
click at [162, 452] on button "arrow_downward Previous Row" at bounding box center [150, 451] width 114 height 30
click at [195, 453] on button "arrow_downward Previous Row" at bounding box center [150, 451] width 114 height 30
click at [122, 446] on button "arrow_downward Previous Row" at bounding box center [150, 451] width 114 height 30
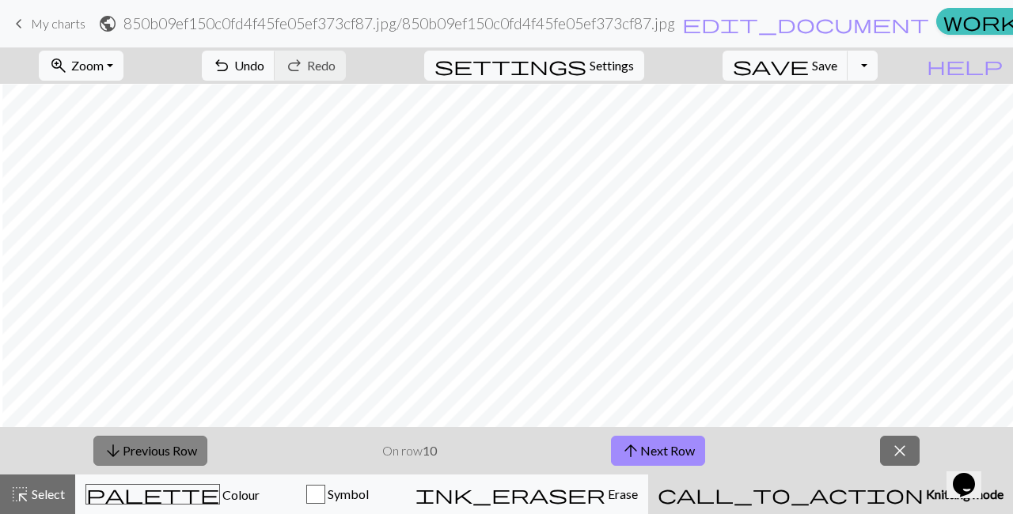
click at [123, 453] on button "arrow_downward Previous Row" at bounding box center [150, 451] width 114 height 30
click at [174, 448] on button "arrow_downward Previous Row" at bounding box center [151, 451] width 114 height 30
click at [131, 460] on button "arrow_downward Previous Row" at bounding box center [151, 451] width 114 height 30
click at [131, 440] on button "arrow_downward Previous Row" at bounding box center [151, 451] width 114 height 30
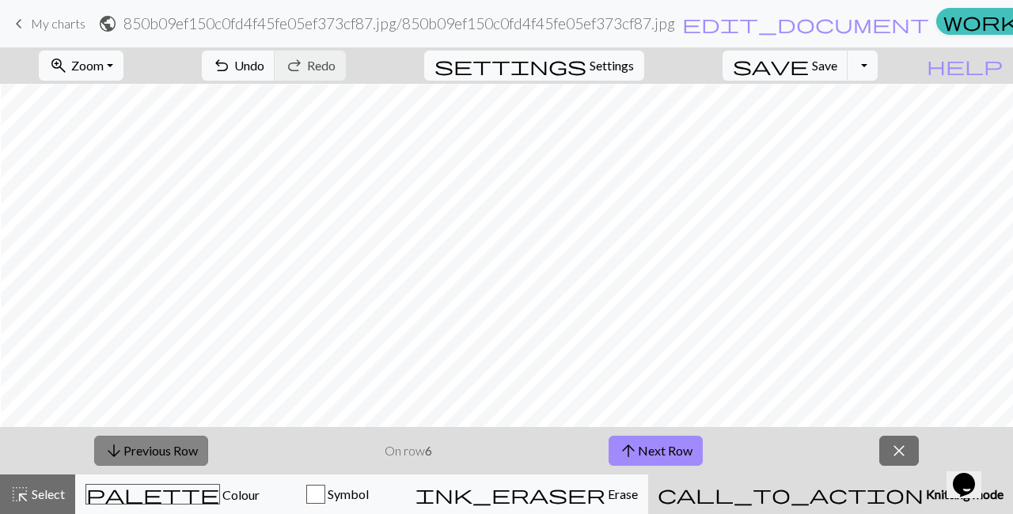
click at [161, 450] on button "arrow_downward Previous Row" at bounding box center [151, 451] width 114 height 30
click at [155, 446] on button "arrow_downward Previous Row" at bounding box center [151, 451] width 114 height 30
